Goal: Information Seeking & Learning: Learn about a topic

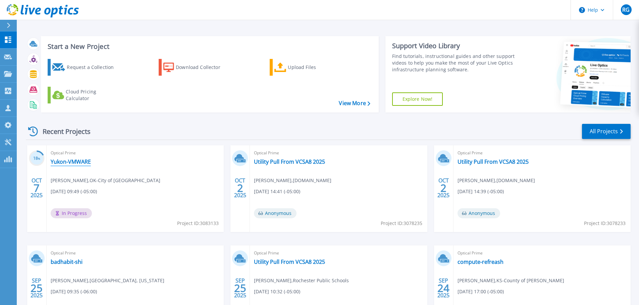
click at [70, 160] on link "Yukon-VMWARE" at bounding box center [71, 162] width 40 height 7
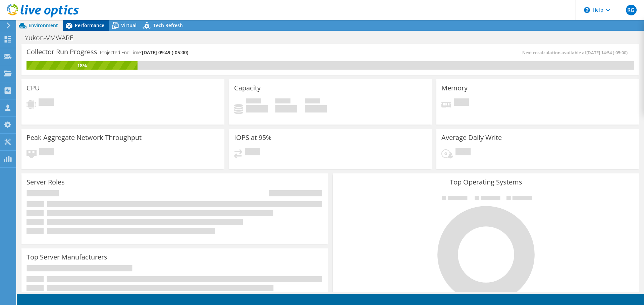
click at [93, 23] on span "Performance" at bounding box center [90, 25] width 30 height 6
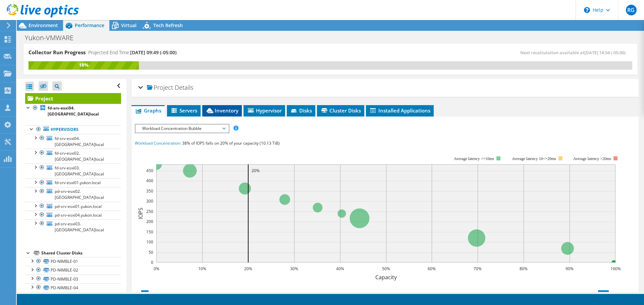
click at [231, 109] on span "Inventory" at bounding box center [222, 110] width 33 height 7
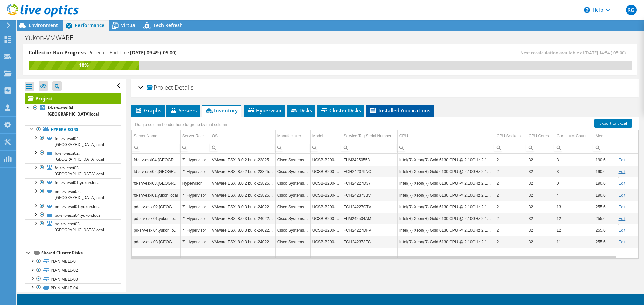
click at [397, 111] on span "Installed Applications" at bounding box center [399, 110] width 61 height 7
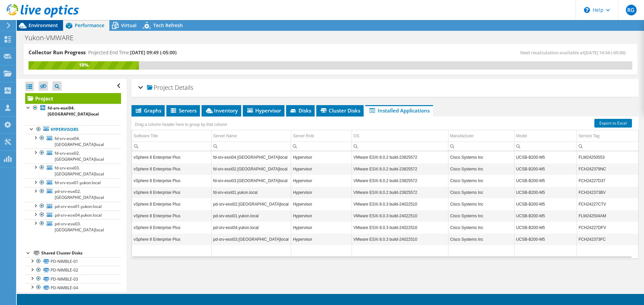
click at [43, 25] on span "Environment" at bounding box center [44, 25] width 30 height 6
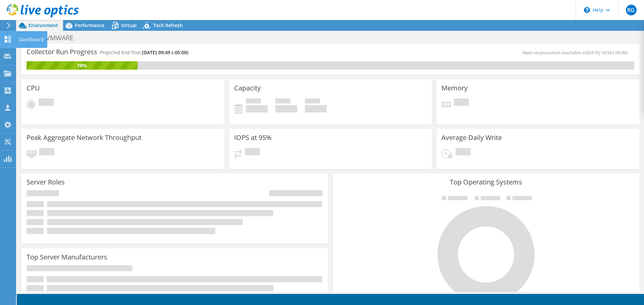
click at [8, 37] on use at bounding box center [8, 39] width 6 height 6
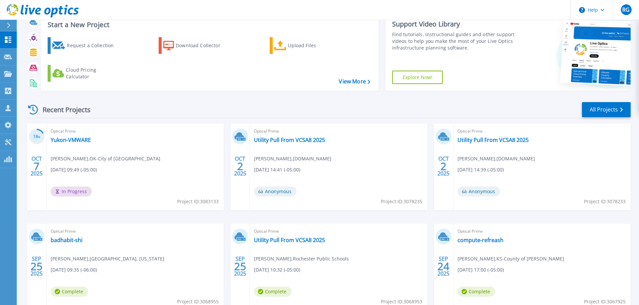
scroll to position [34, 0]
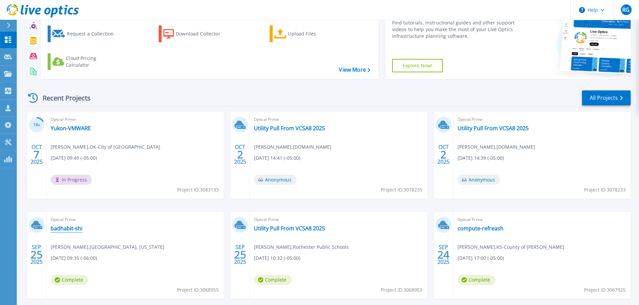
click at [70, 228] on link "badhabit-shi" at bounding box center [67, 228] width 32 height 7
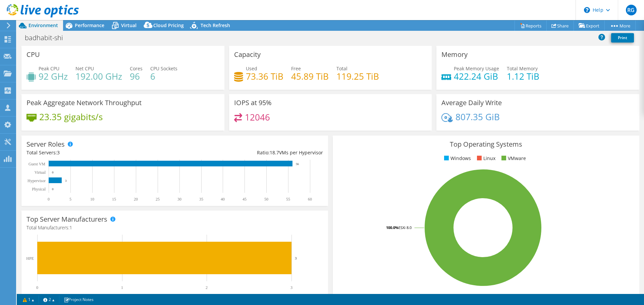
select select "USD"
click at [89, 25] on span "Performance" at bounding box center [90, 25] width 30 height 6
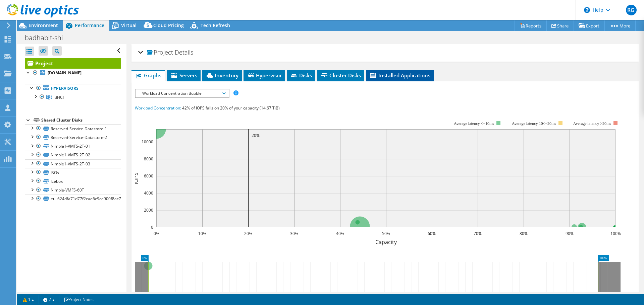
click at [391, 76] on span "Installed Applications" at bounding box center [399, 75] width 61 height 7
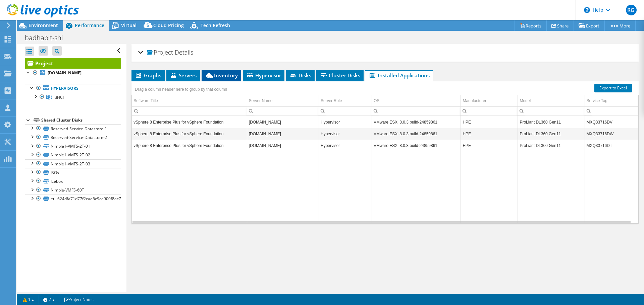
click at [229, 75] on span "Inventory" at bounding box center [221, 75] width 33 height 7
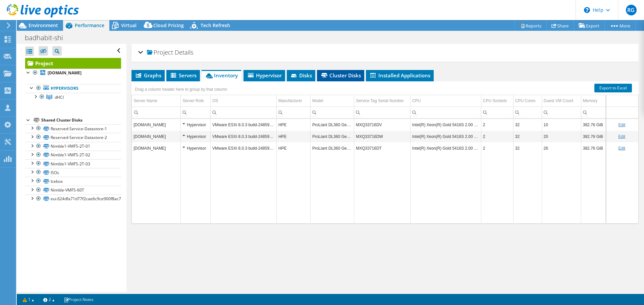
click at [337, 74] on span "Cluster Disks" at bounding box center [340, 75] width 41 height 7
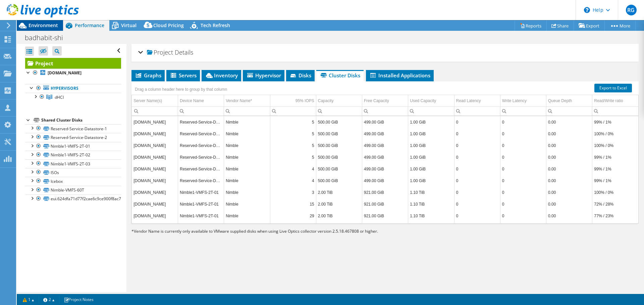
click at [53, 25] on span "Environment" at bounding box center [44, 25] width 30 height 6
